Goal: Task Accomplishment & Management: Manage account settings

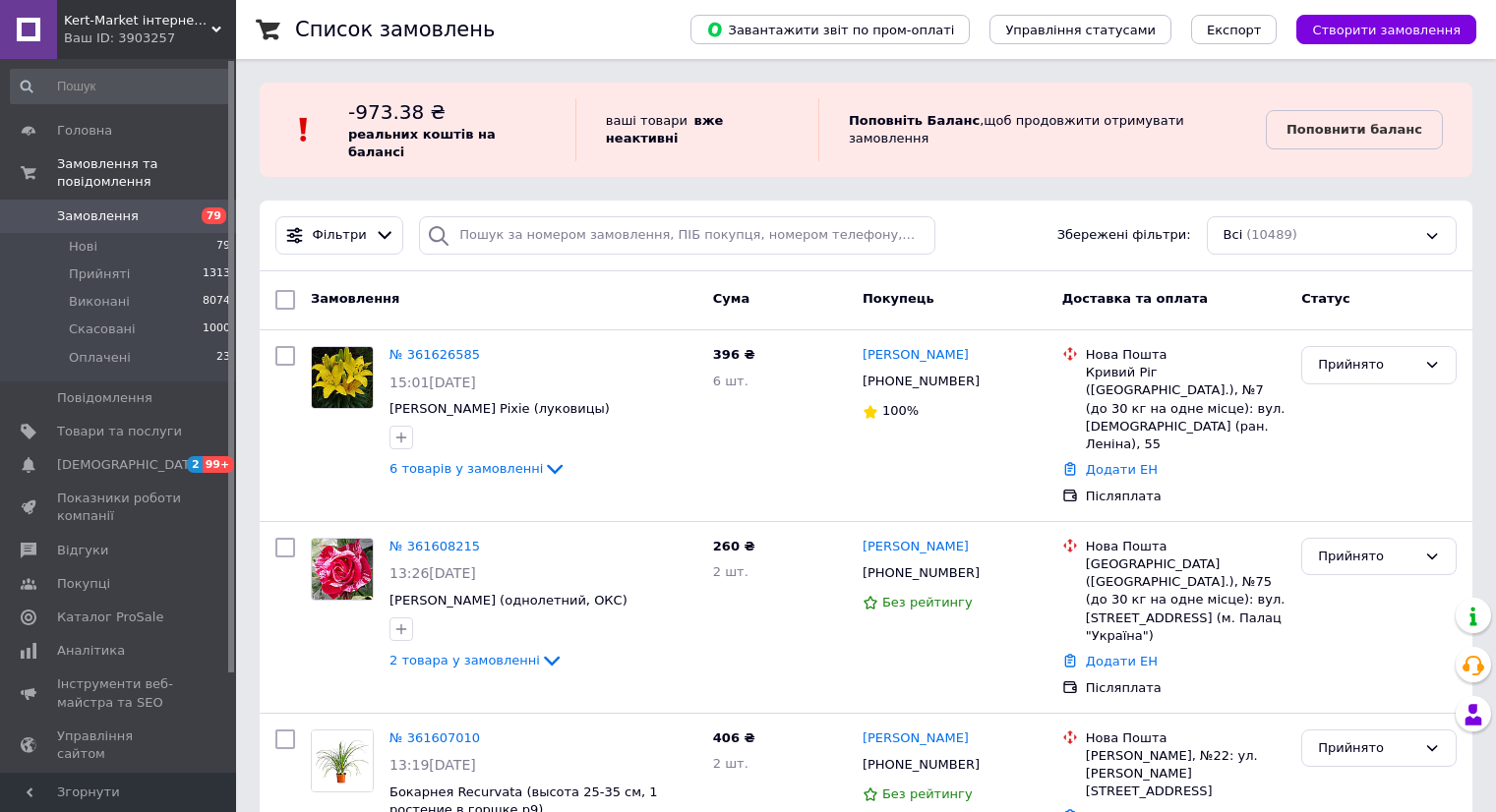
scroll to position [295, 0]
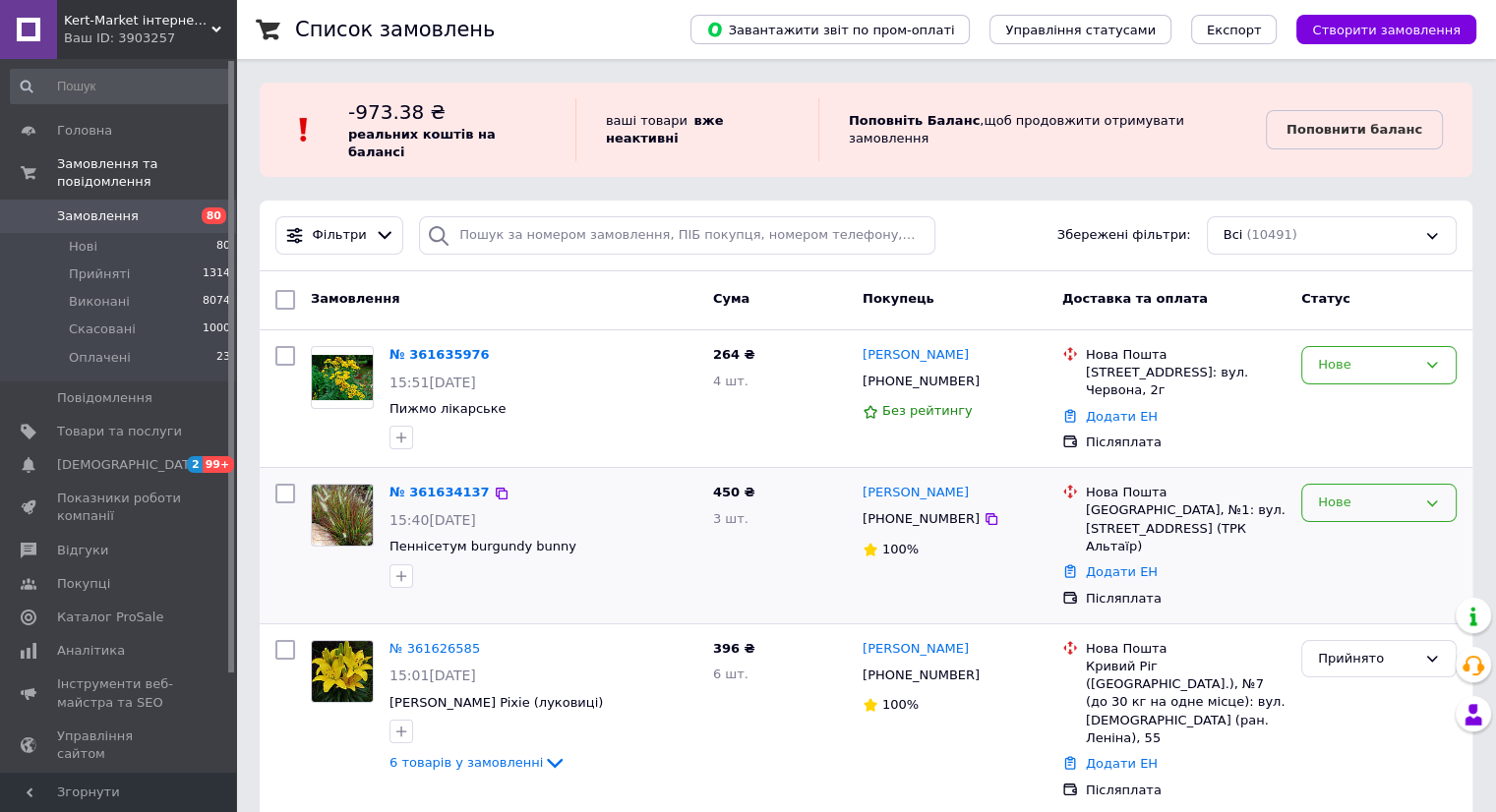
click at [1431, 496] on icon at bounding box center [1432, 504] width 16 height 16
click at [1408, 526] on li "Прийнято" at bounding box center [1379, 544] width 153 height 37
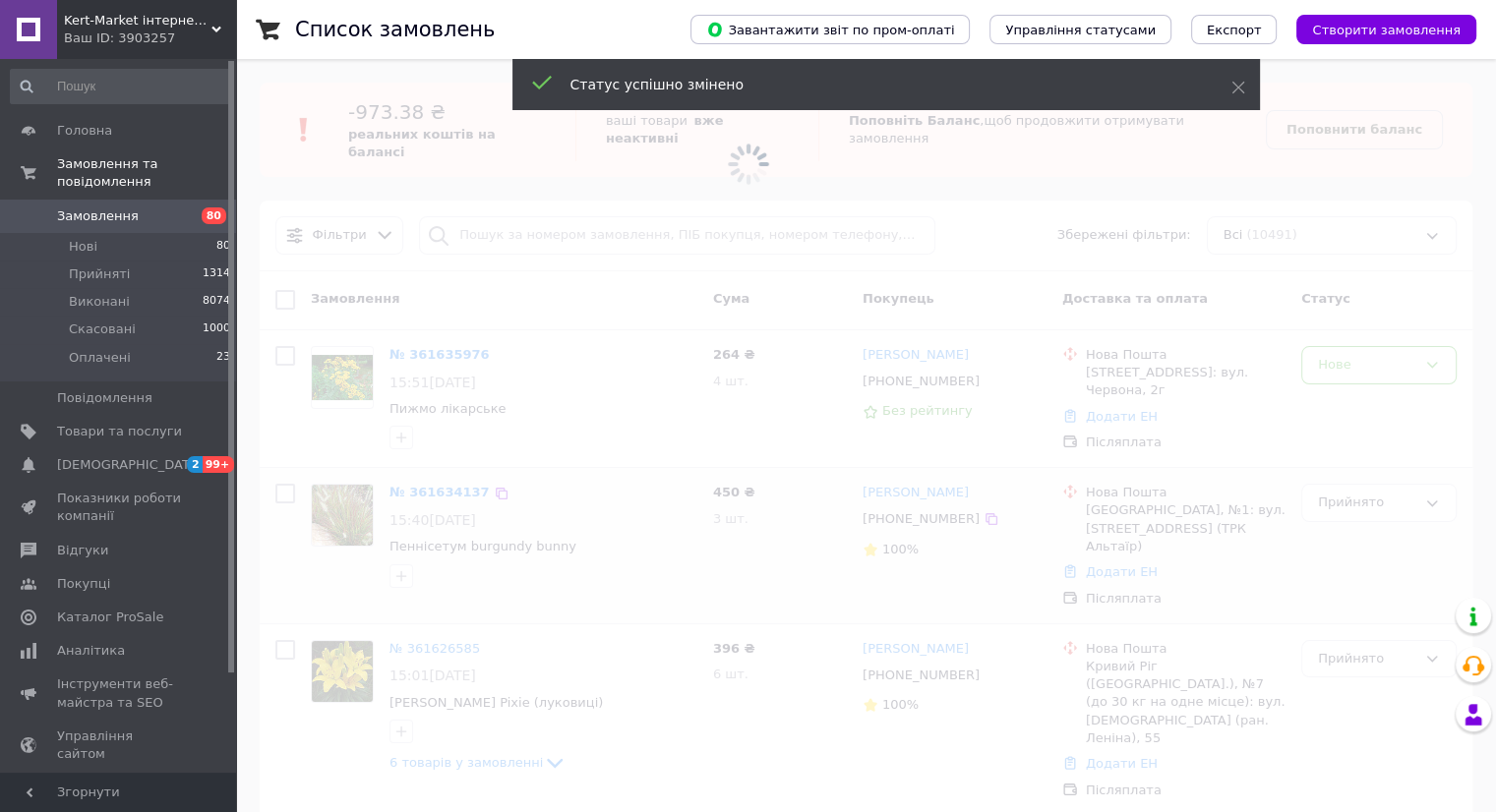
click at [345, 513] on span at bounding box center [748, 406] width 1496 height 812
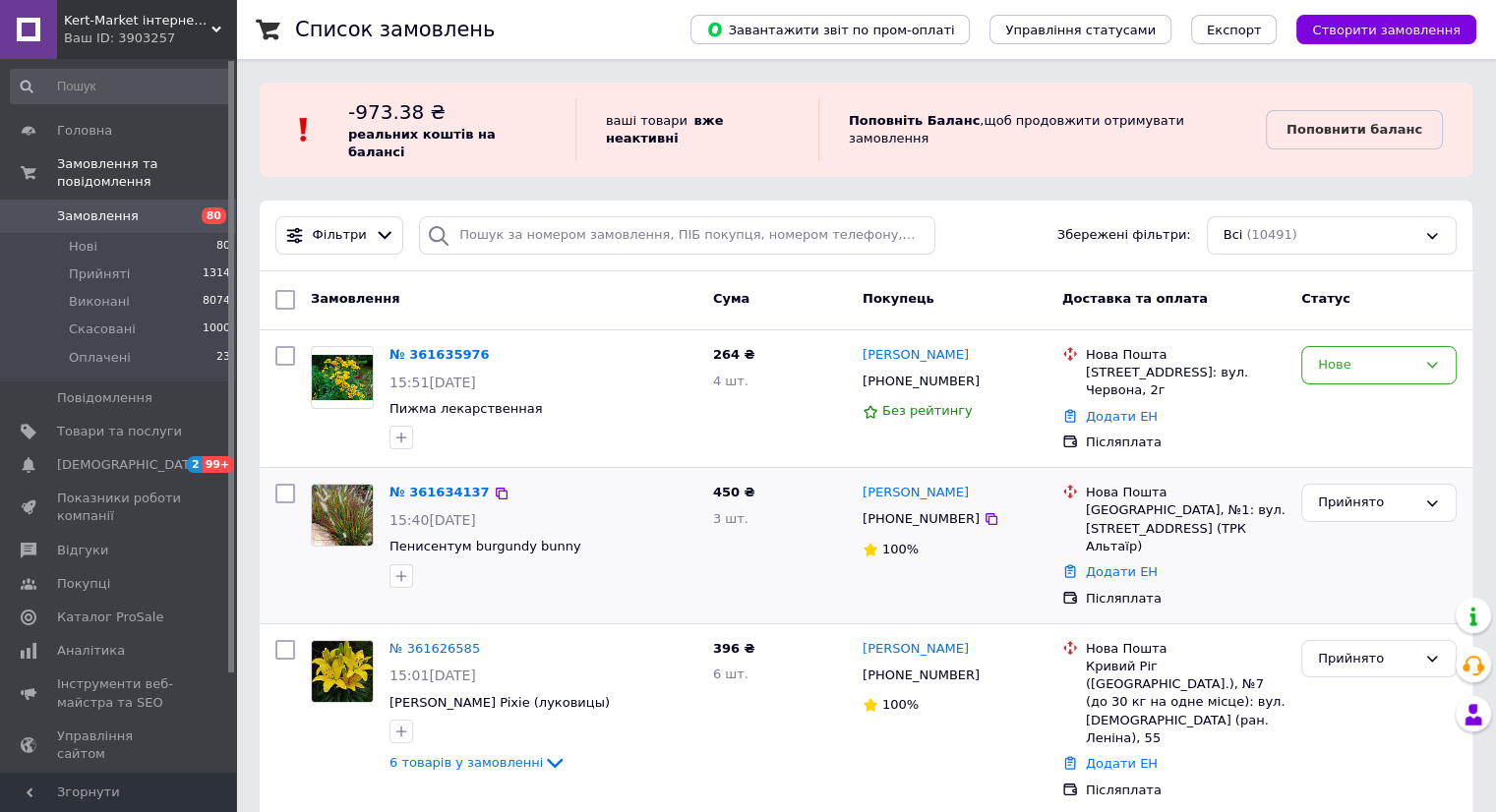
click at [350, 497] on img at bounding box center [342, 515] width 61 height 61
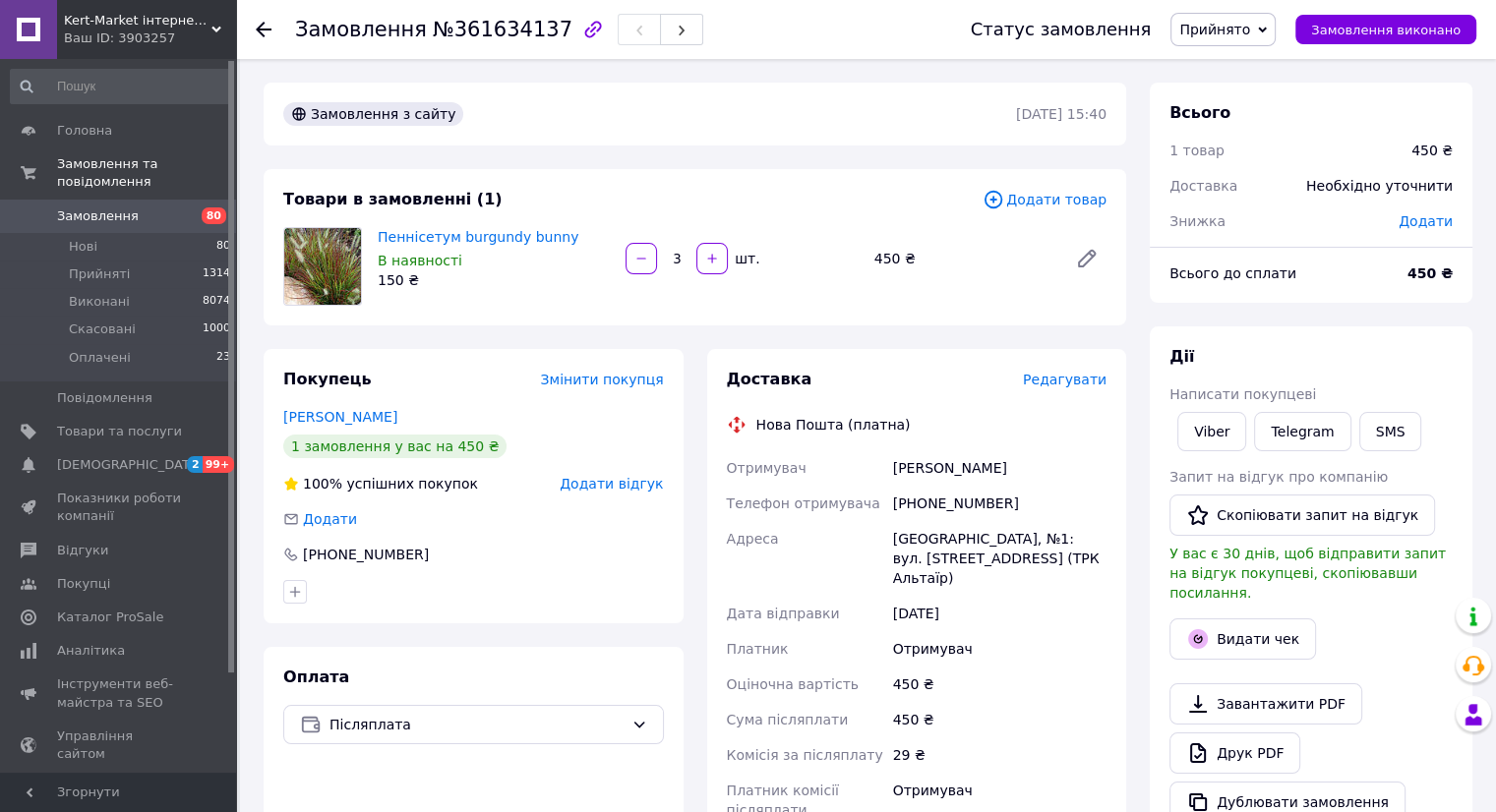
click at [334, 264] on img at bounding box center [322, 266] width 77 height 77
click at [434, 236] on link "Пеннісетум burgundy bunny" at bounding box center [478, 238] width 201 height 16
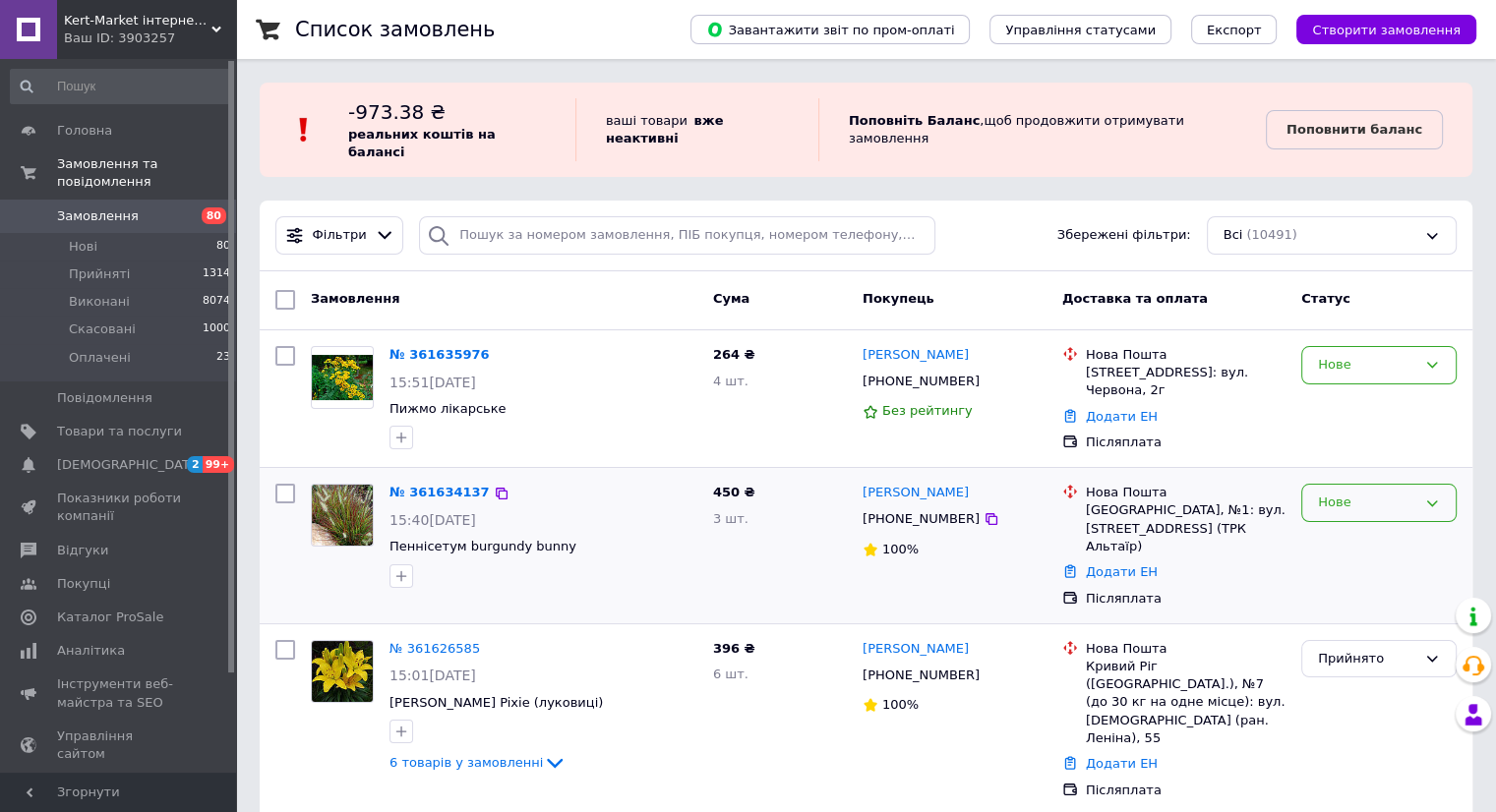
click at [1440, 484] on div "Нове" at bounding box center [1379, 503] width 155 height 39
click at [1385, 531] on li "Прийнято" at bounding box center [1379, 544] width 153 height 37
click at [1433, 357] on icon at bounding box center [1432, 365] width 16 height 16
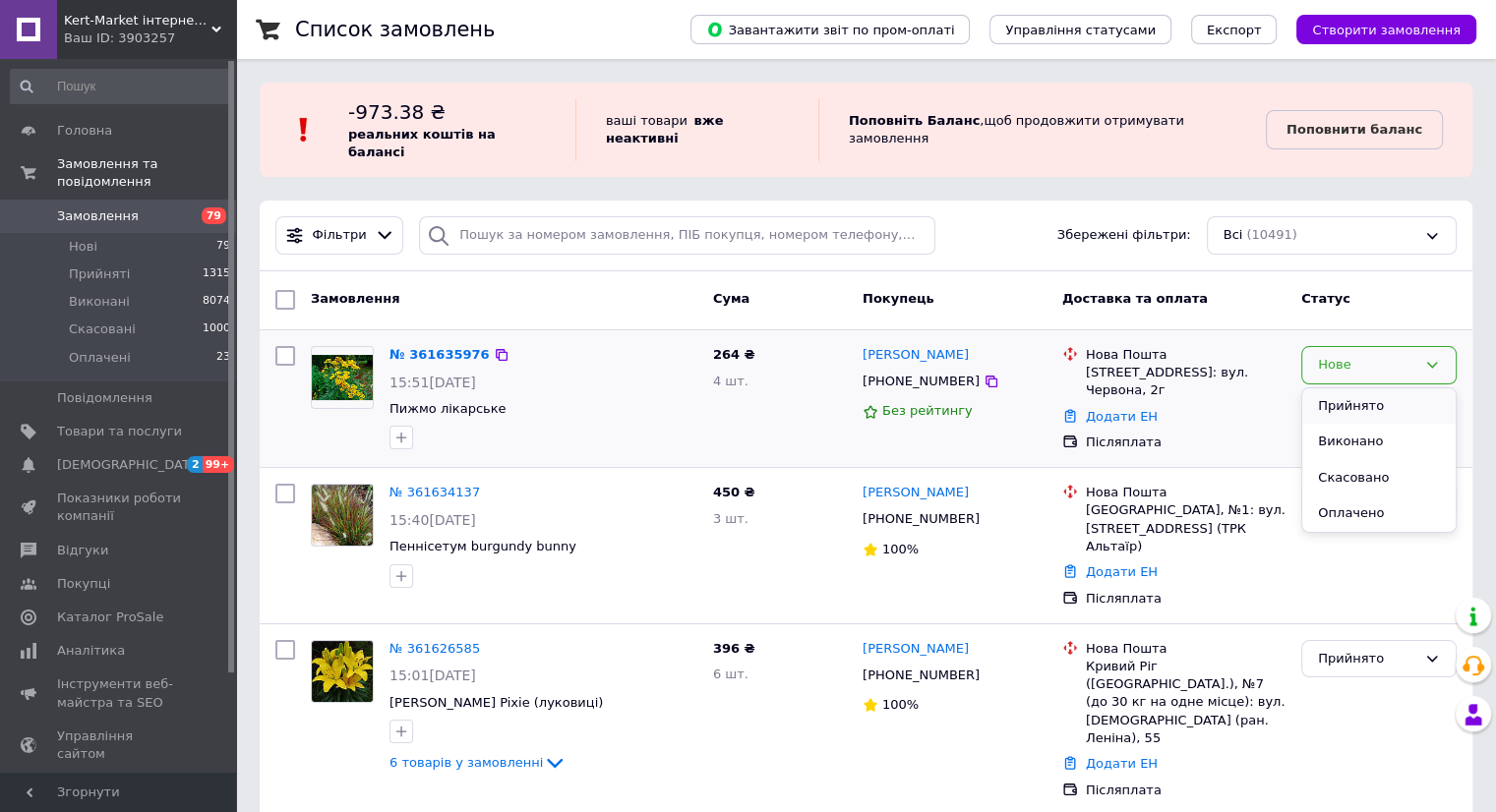
click at [1401, 389] on li "Прийнято" at bounding box center [1379, 406] width 153 height 37
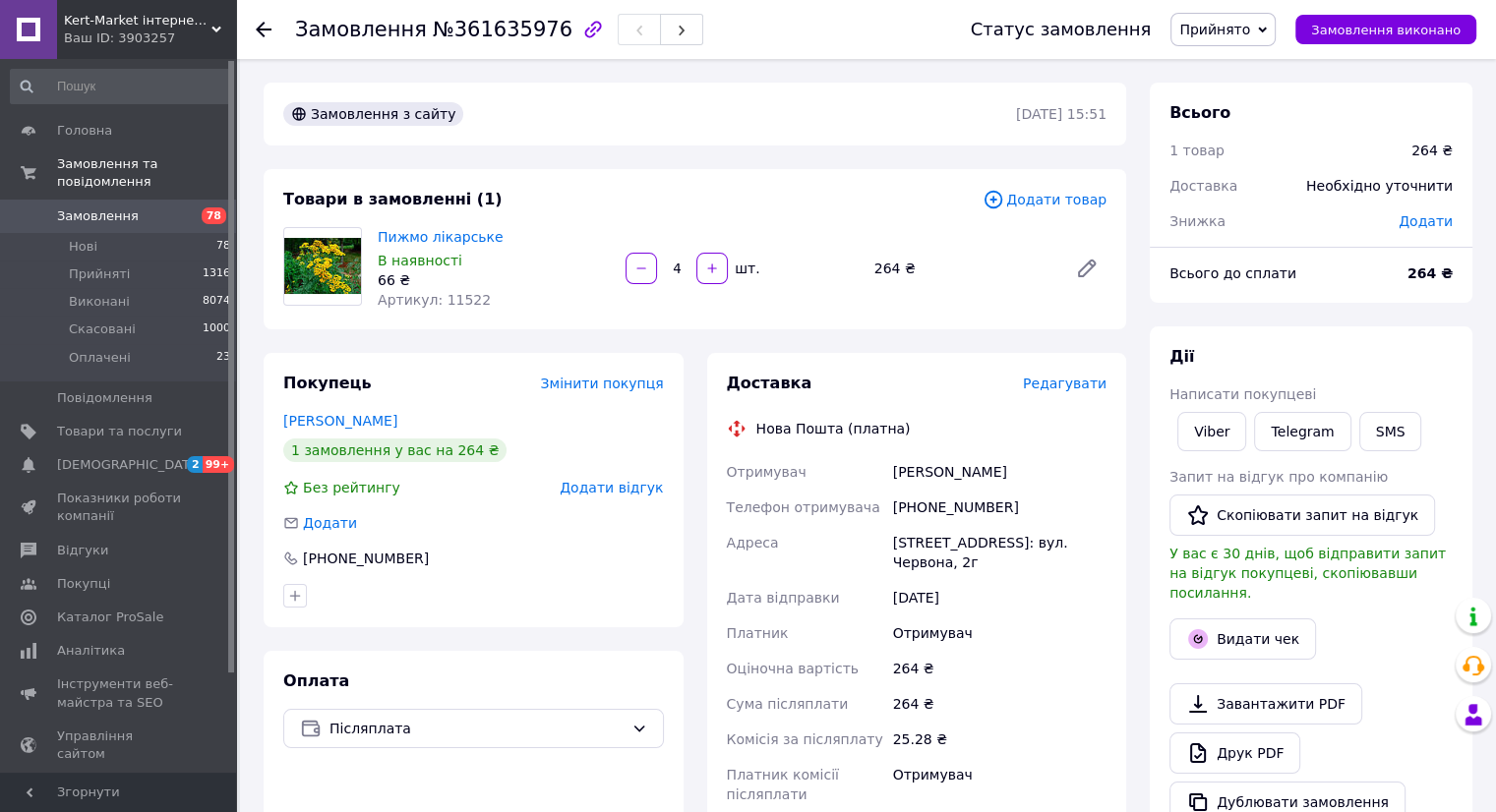
click at [1032, 203] on span "Додати товар" at bounding box center [1044, 200] width 124 height 22
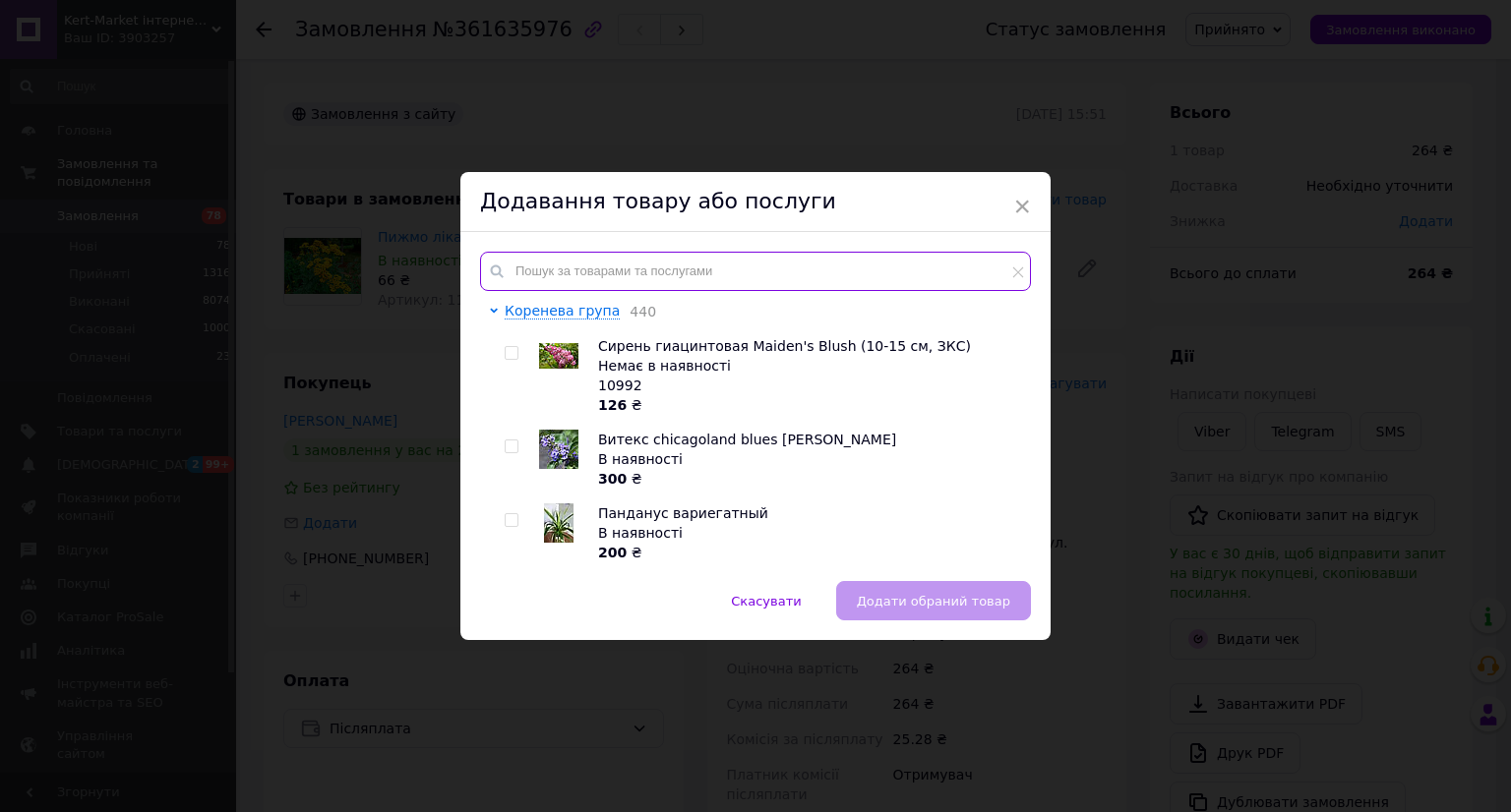
click at [791, 257] on input "text" at bounding box center [756, 271] width 551 height 40
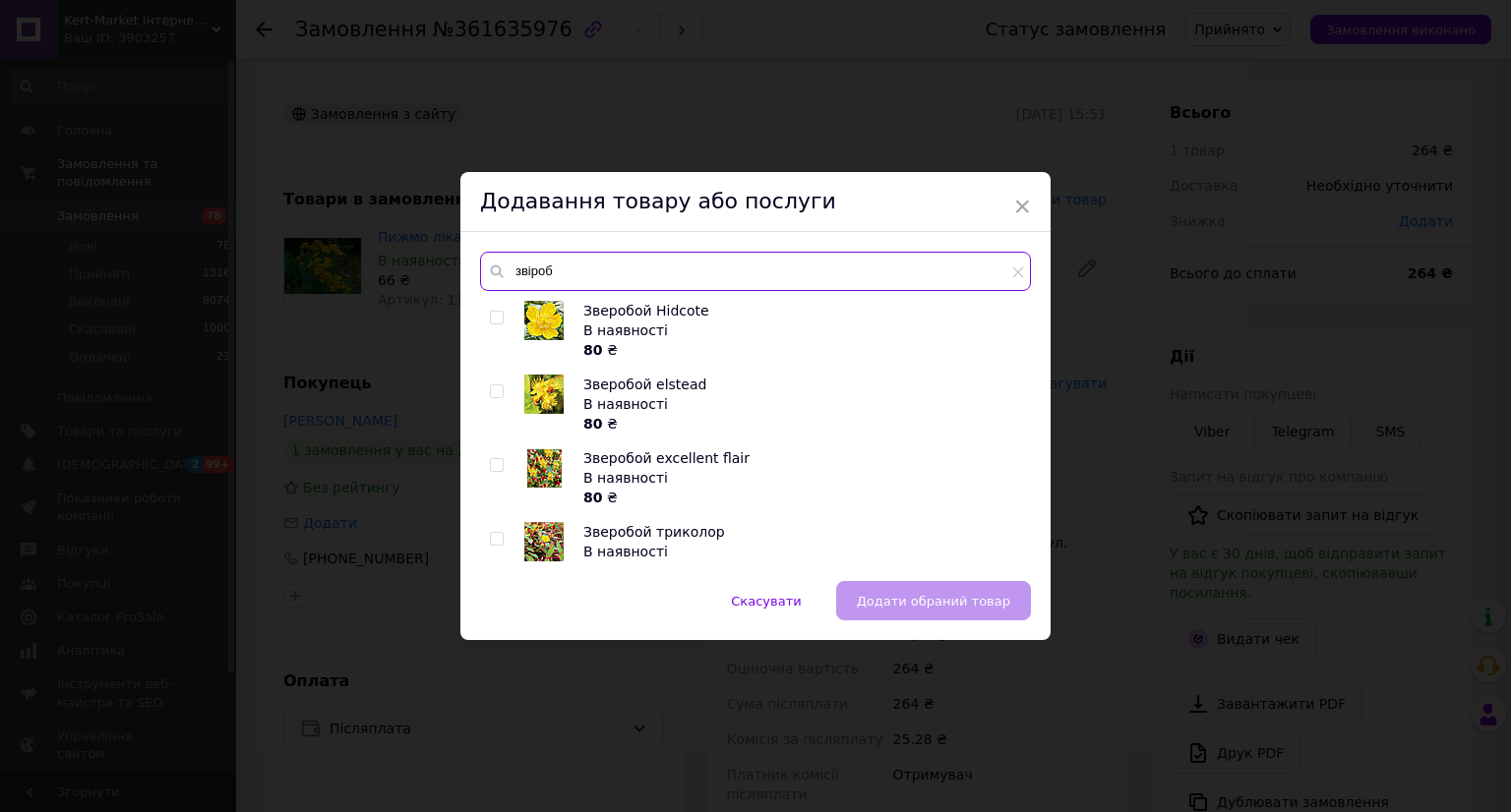
type input "звіроб"
click at [494, 317] on input "checkbox" at bounding box center [496, 318] width 13 height 13
checkbox input "true"
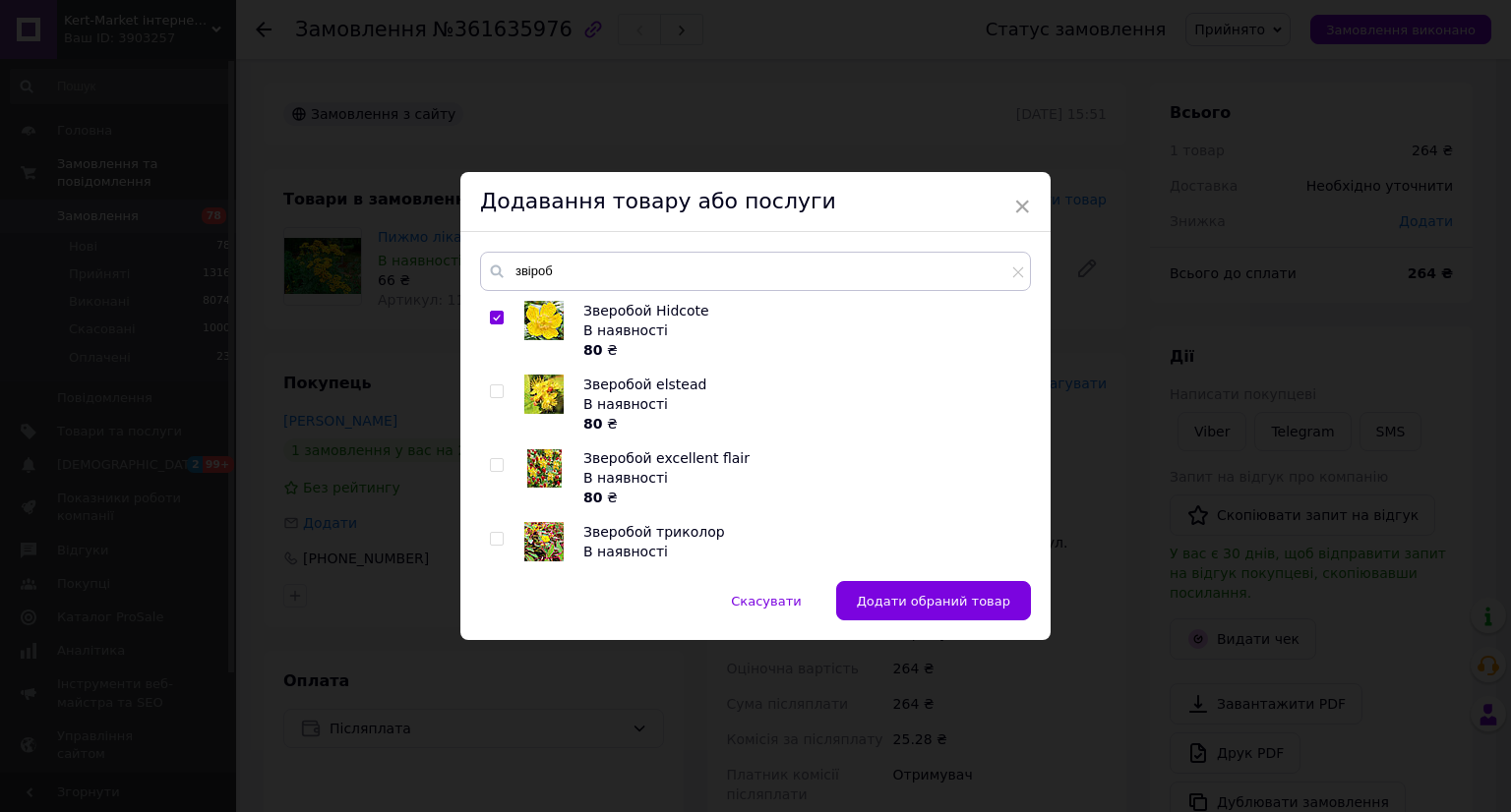
click at [492, 464] on input "checkbox" at bounding box center [496, 465] width 13 height 13
checkbox input "true"
click at [968, 603] on span "Додати обрані товари" at bounding box center [935, 601] width 149 height 15
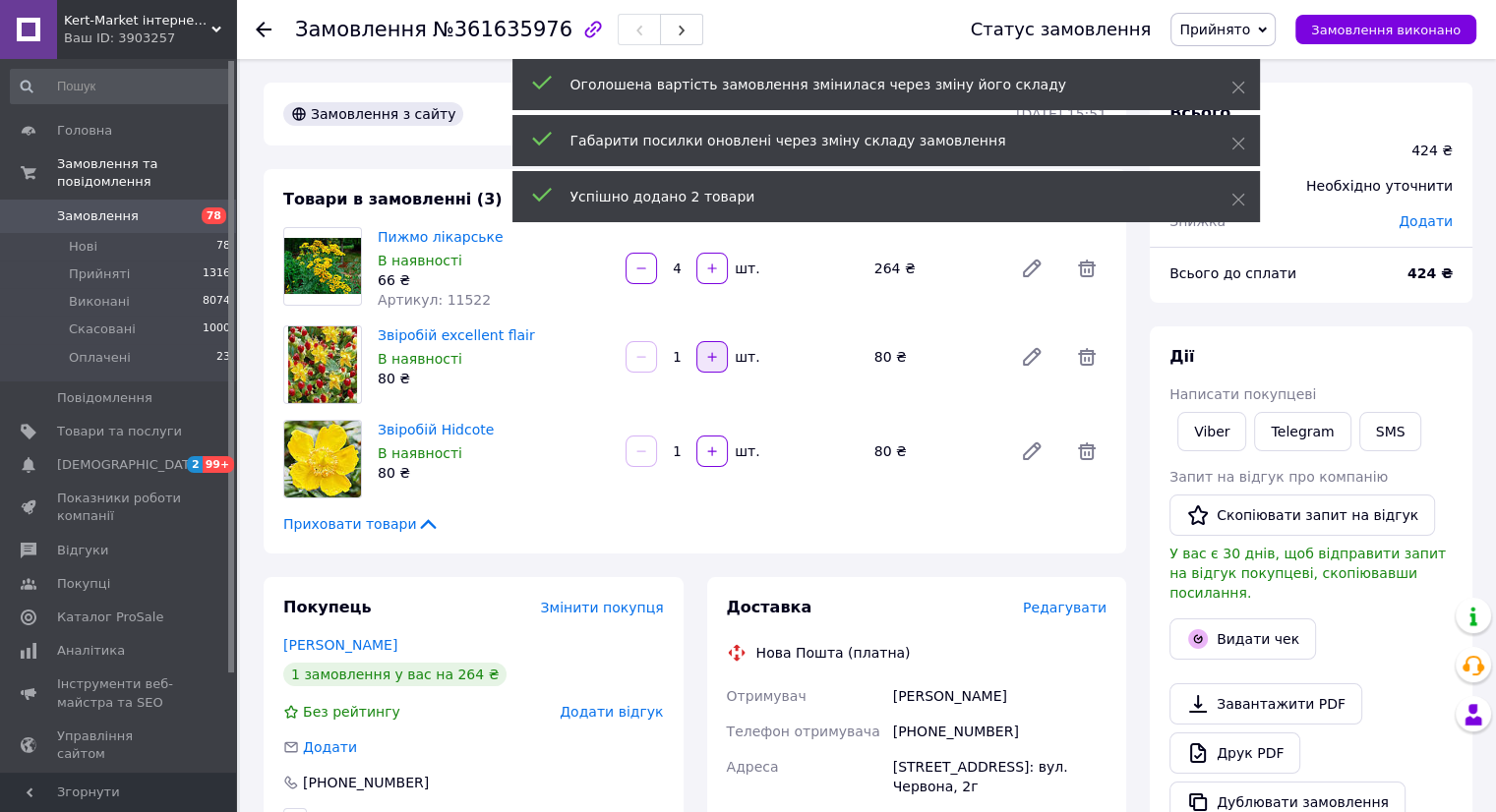
click at [709, 358] on icon "button" at bounding box center [712, 357] width 14 height 14
type input "2"
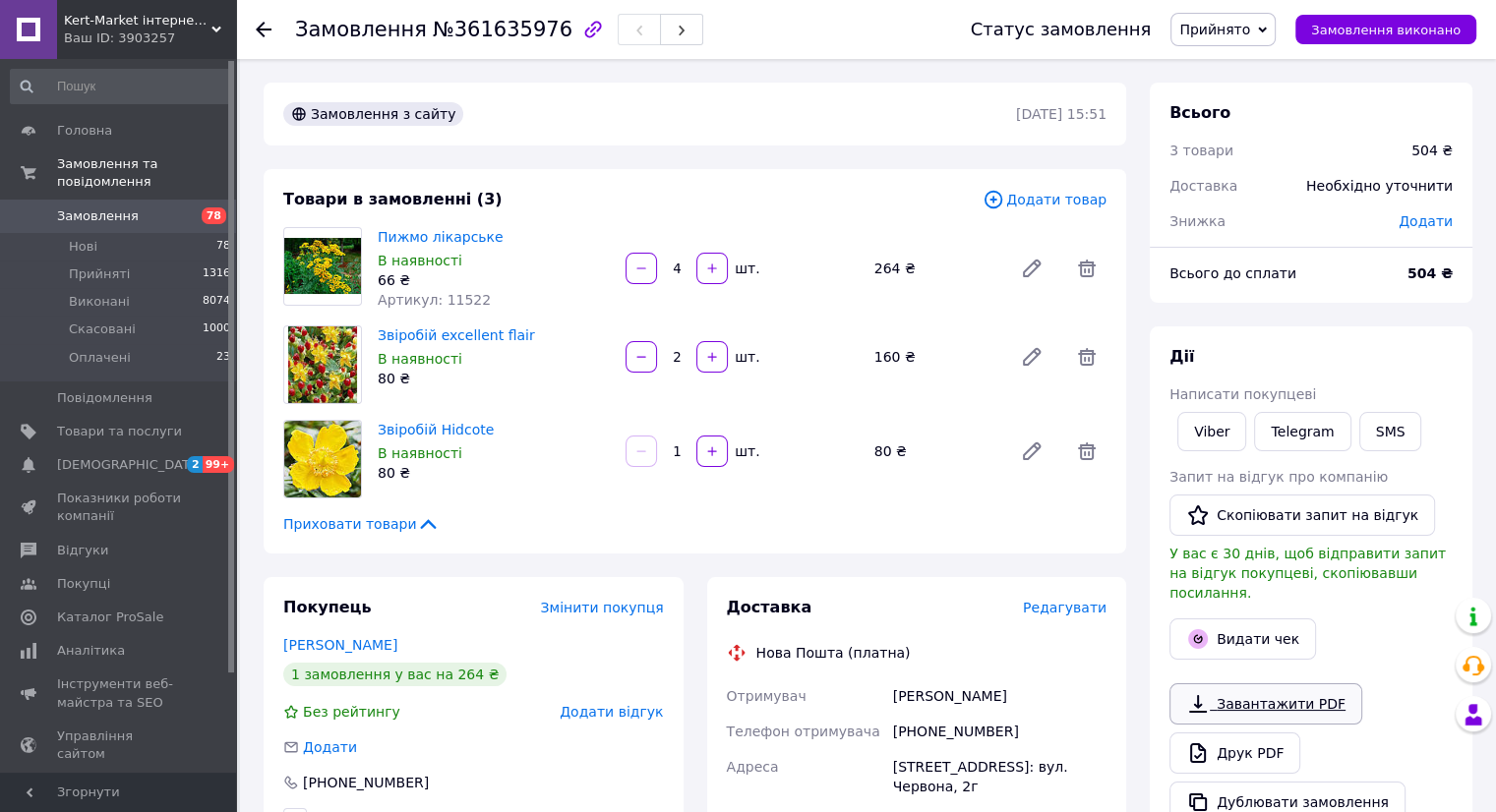
click at [1232, 684] on link "Завантажити PDF" at bounding box center [1265, 705] width 193 height 42
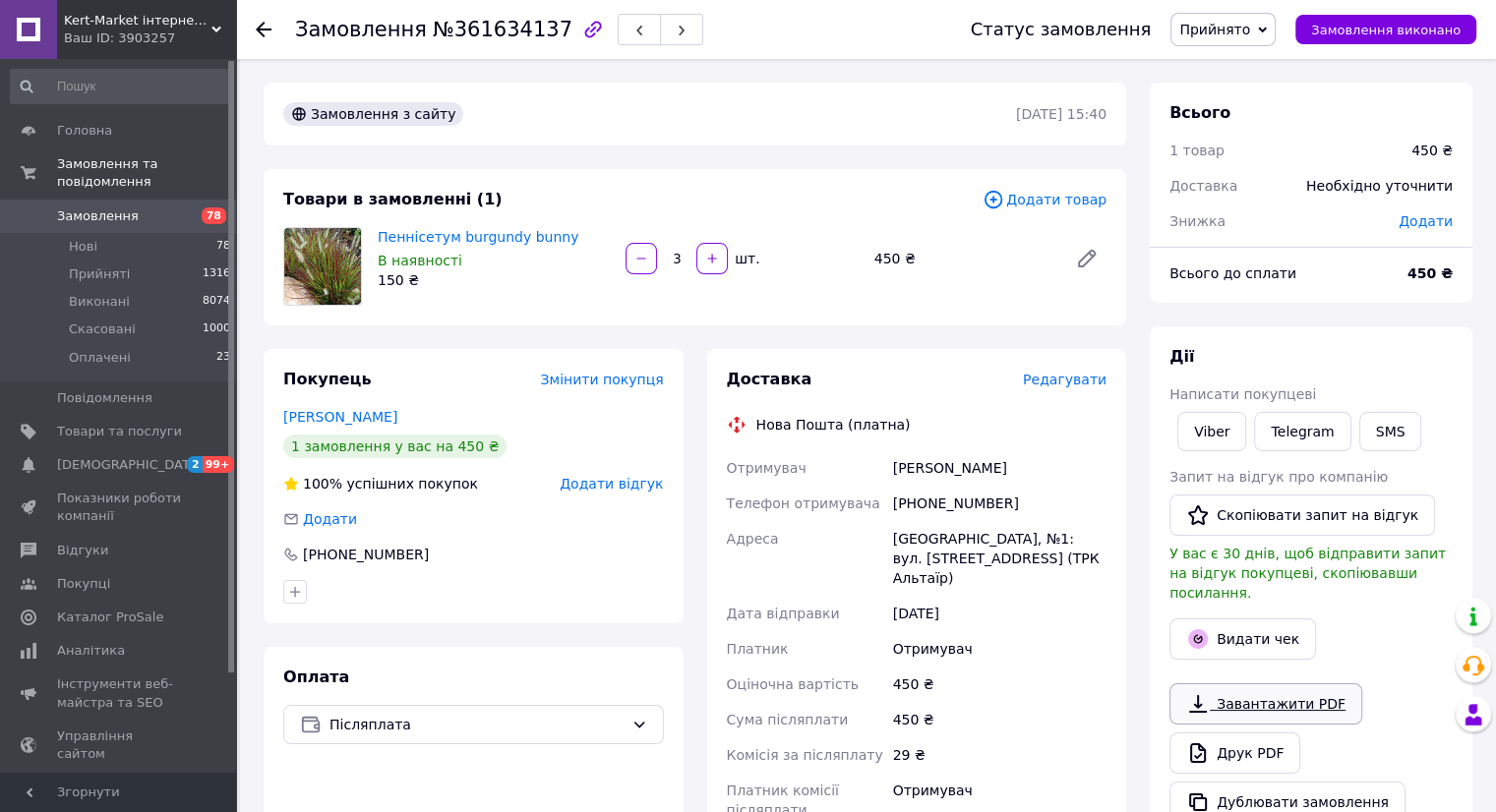
click at [1292, 684] on link "Завантажити PDF" at bounding box center [1265, 705] width 193 height 42
